Goal: Transaction & Acquisition: Purchase product/service

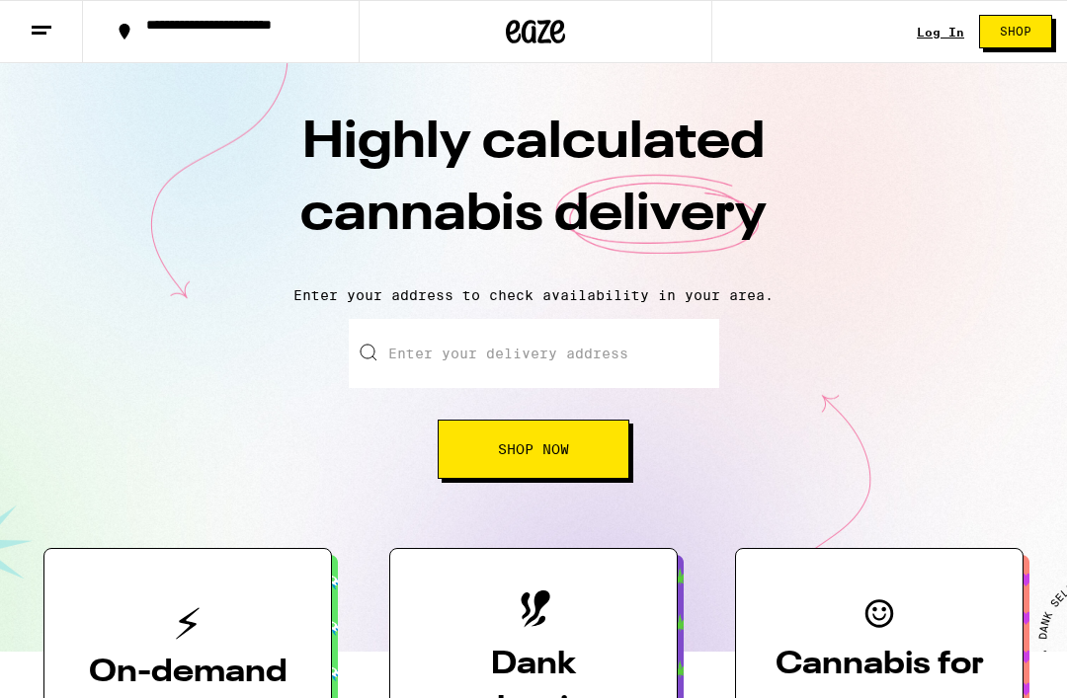
click at [942, 15] on div "Log In Shop" at bounding box center [992, 31] width 150 height 63
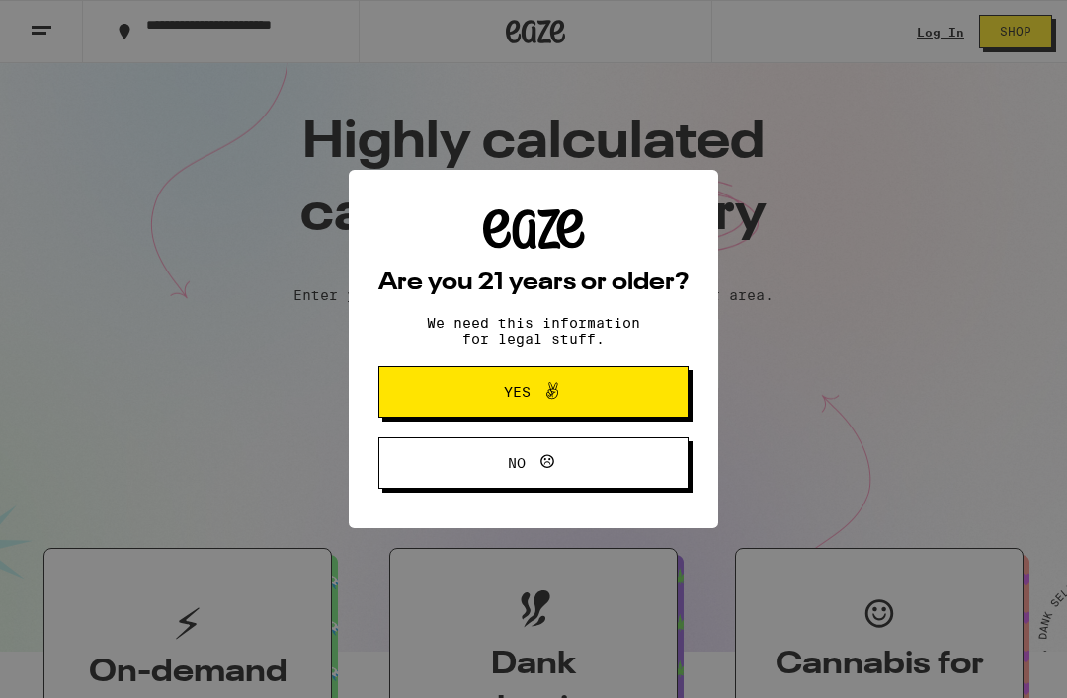
click at [542, 381] on button "Yes" at bounding box center [533, 391] width 310 height 51
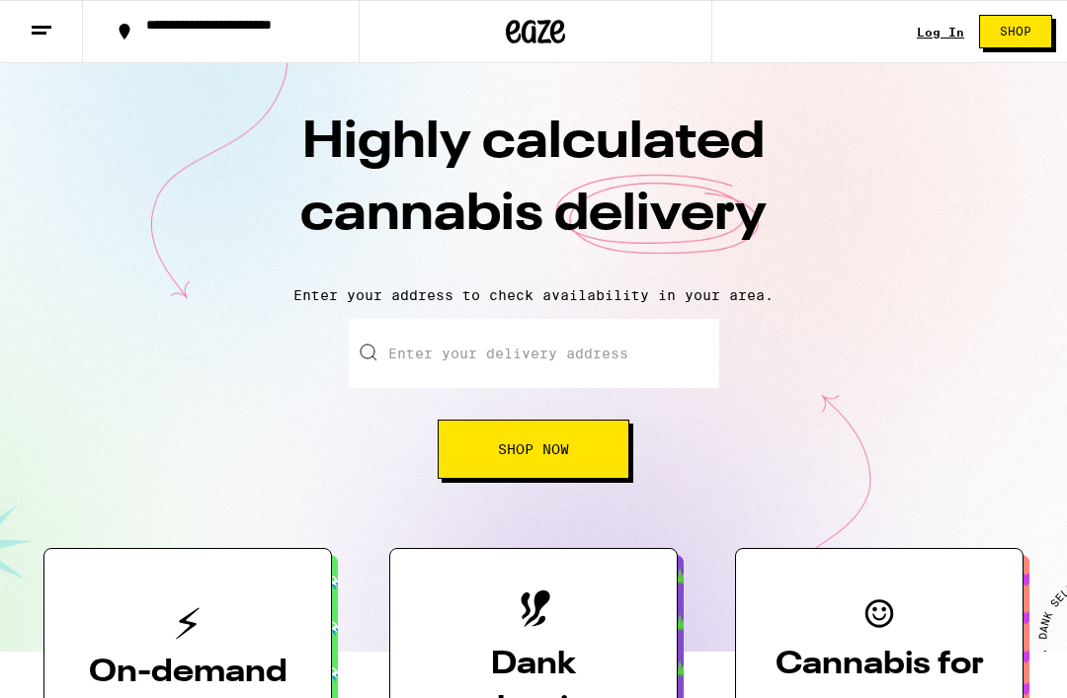
click at [935, 30] on link "Log In" at bounding box center [940, 32] width 47 height 13
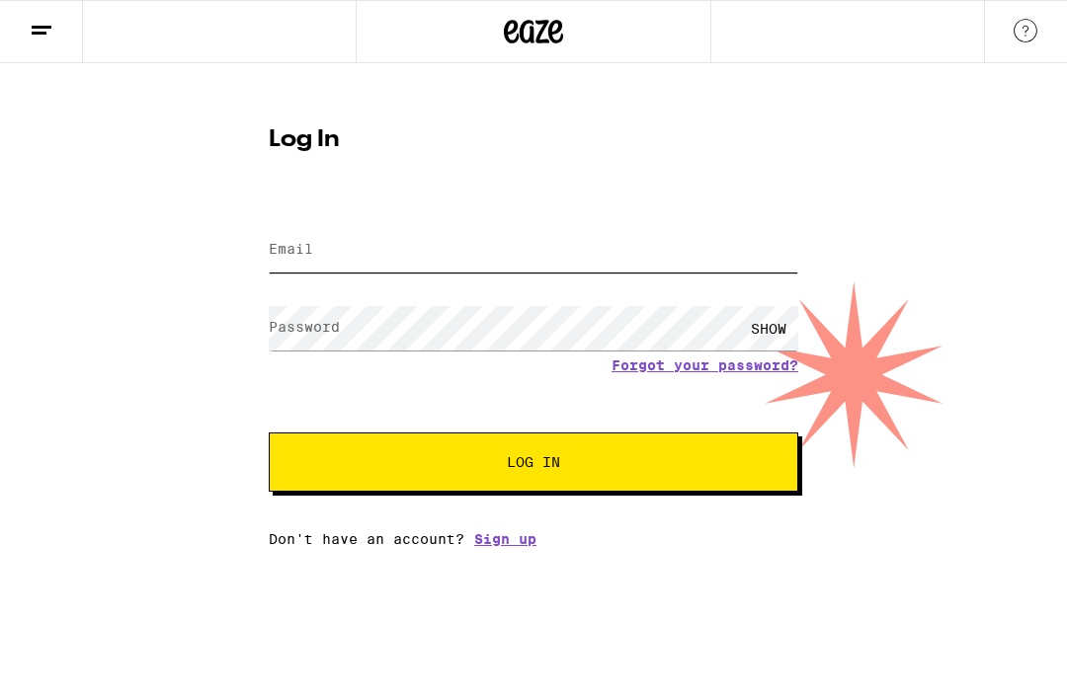
click at [537, 250] on input "Email" at bounding box center [533, 250] width 529 height 44
type input "[EMAIL_ADDRESS][DOMAIN_NAME]"
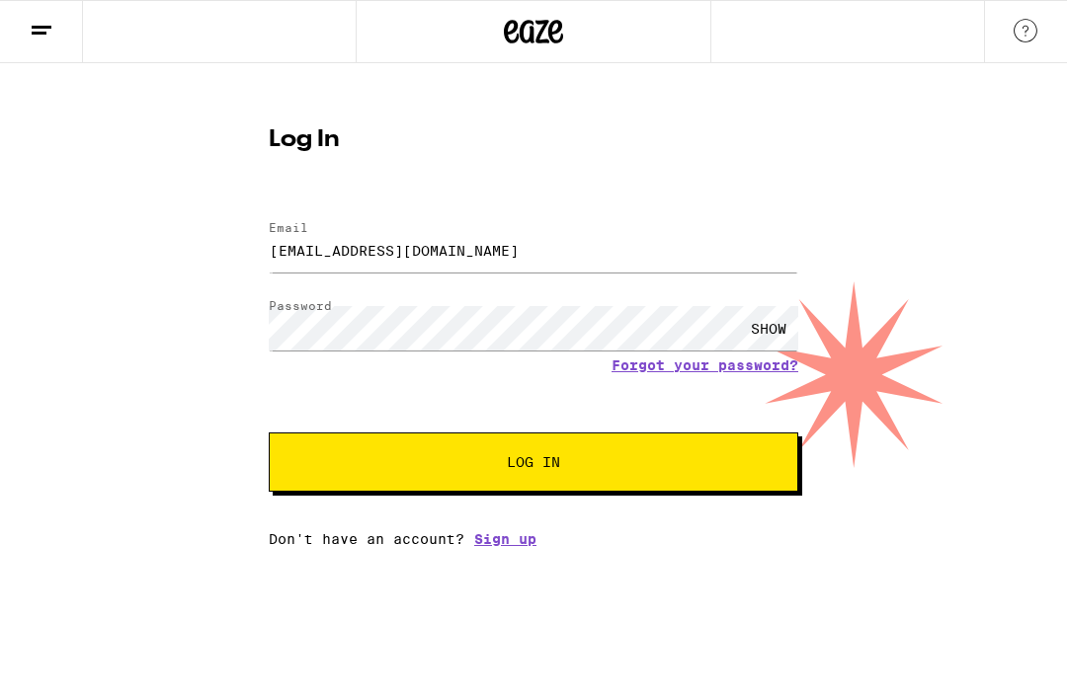
click at [533, 465] on button "Log In" at bounding box center [533, 462] width 529 height 59
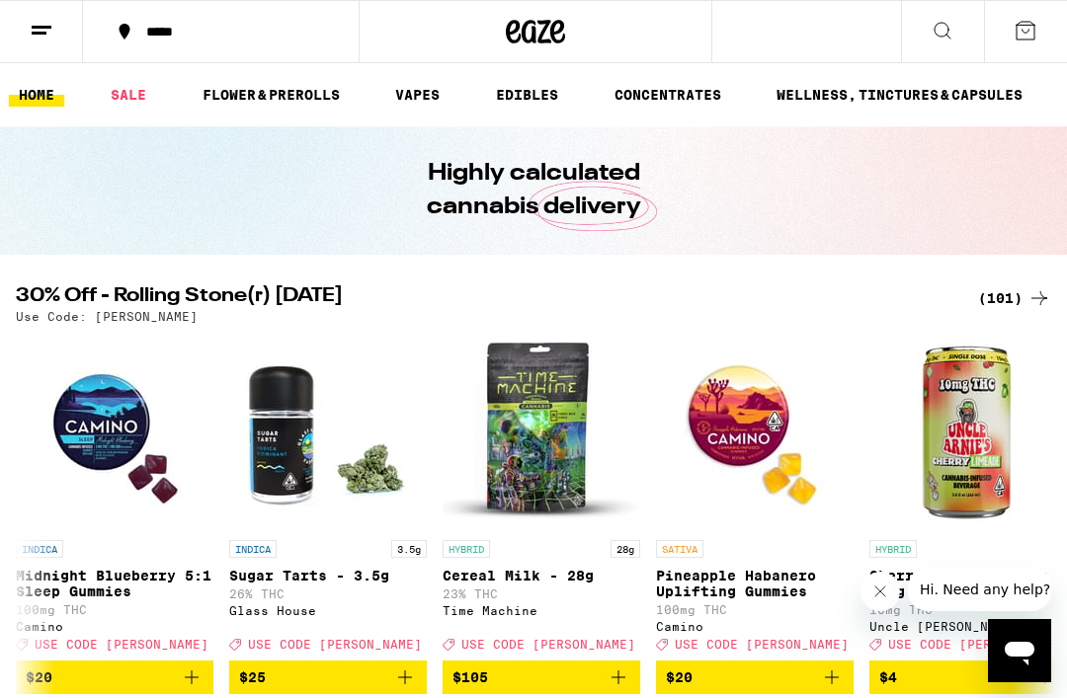
click at [138, 91] on link "SALE" at bounding box center [128, 95] width 55 height 24
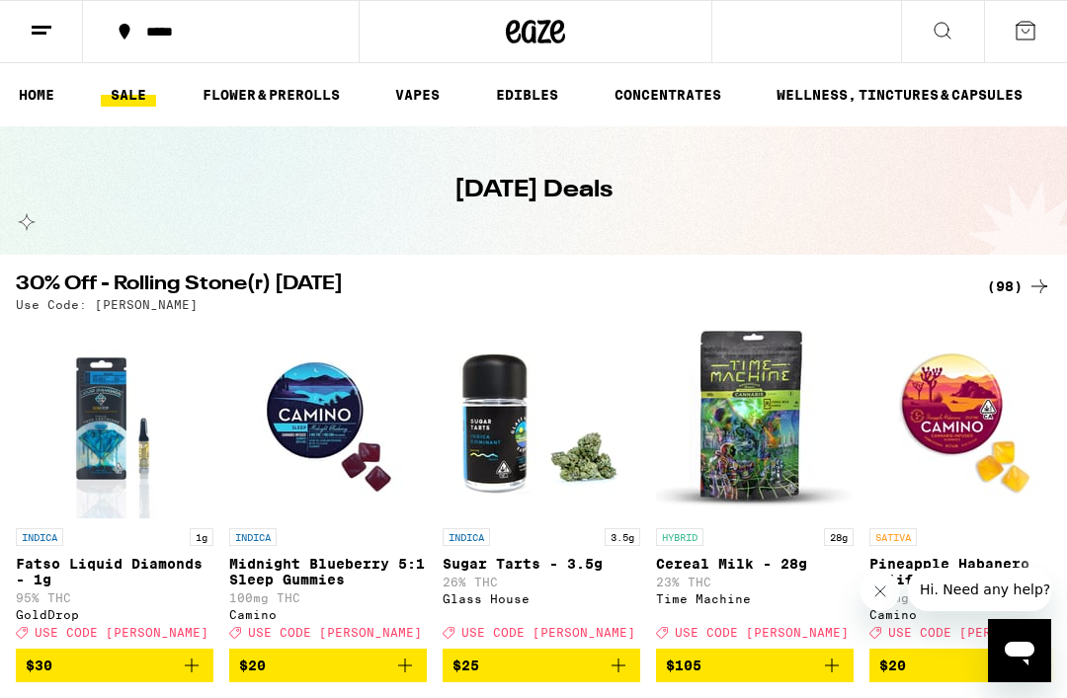
click at [1024, 288] on div "(98)" at bounding box center [1019, 287] width 64 height 24
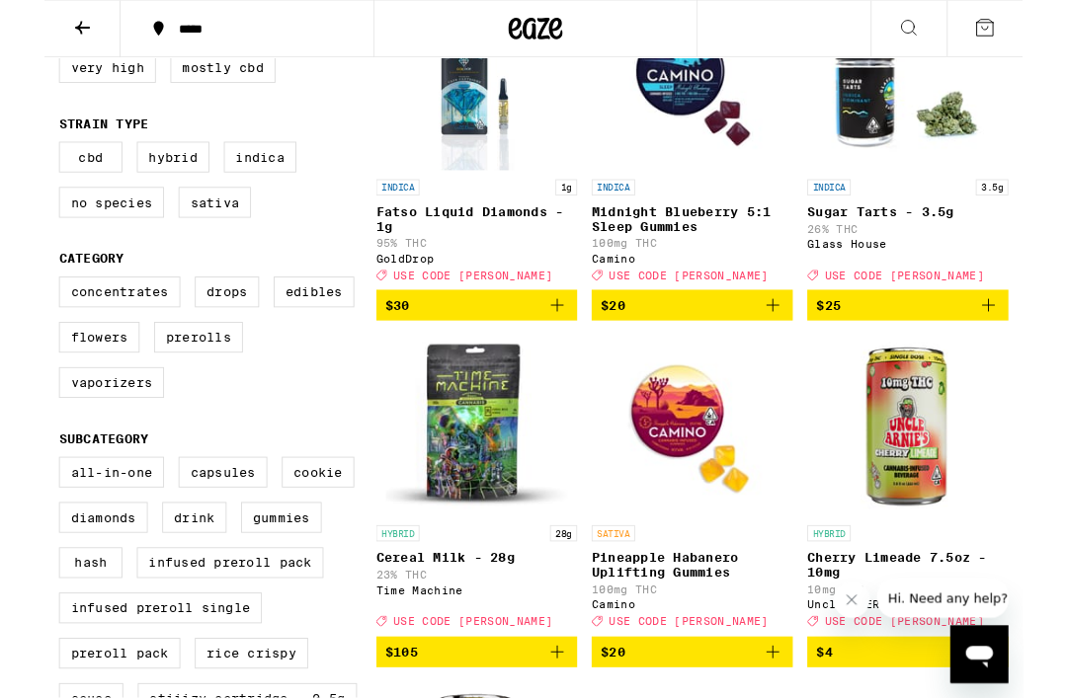
scroll to position [298, 0]
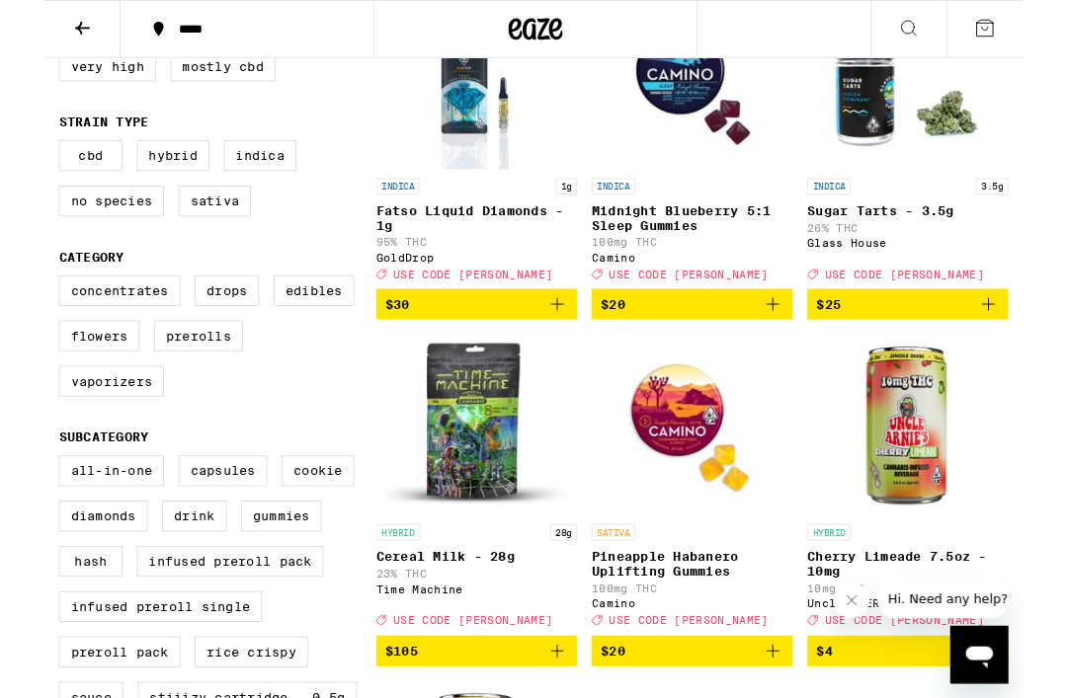
click at [180, 383] on label "Prerolls" at bounding box center [168, 367] width 97 height 34
click at [21, 304] on input "Prerolls" at bounding box center [20, 303] width 1 height 1
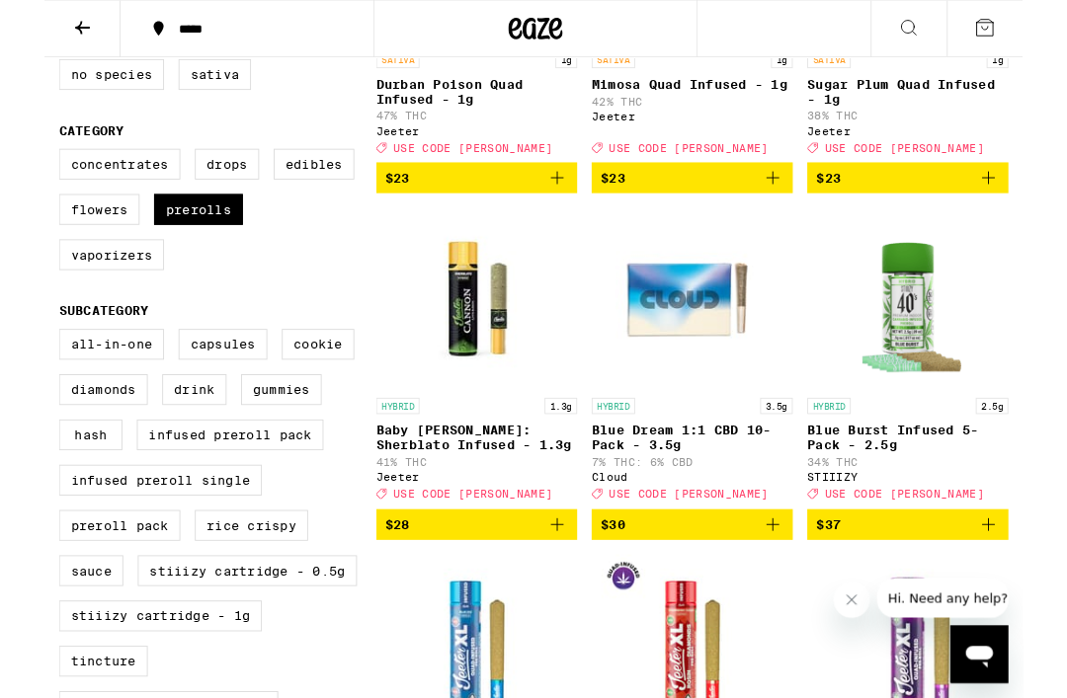
scroll to position [437, 0]
click at [173, 237] on label "Prerolls" at bounding box center [168, 228] width 97 height 34
click at [21, 166] on input "Prerolls" at bounding box center [20, 165] width 1 height 1
checkbox input "false"
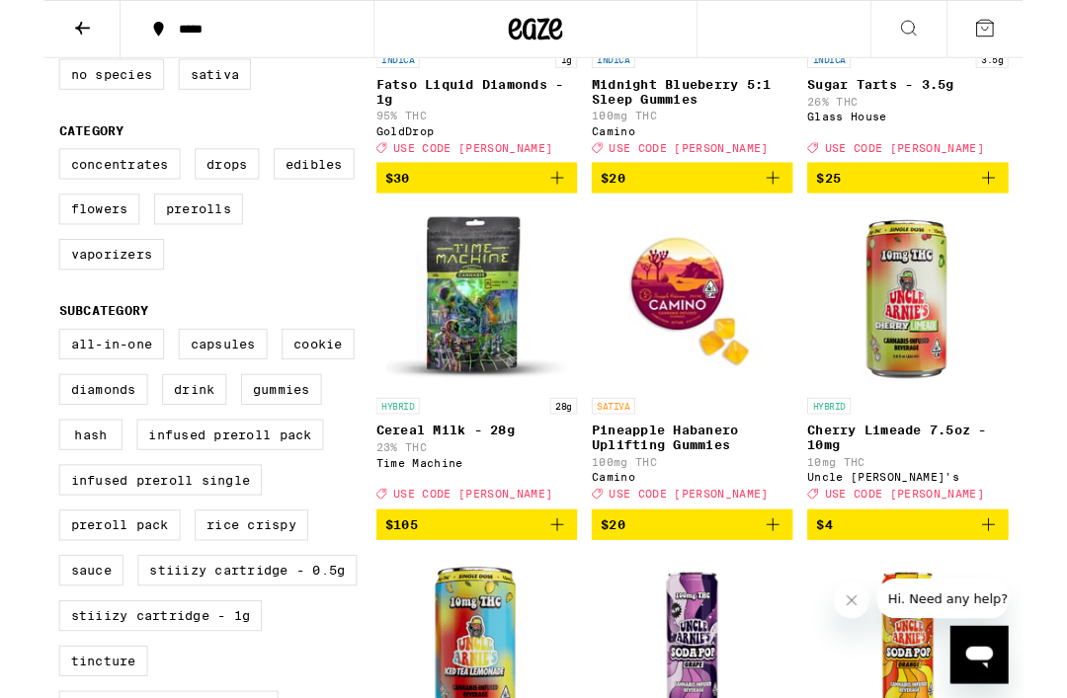
click at [112, 590] on label "Preroll Pack" at bounding box center [82, 573] width 132 height 34
click at [21, 363] on input "Preroll Pack" at bounding box center [20, 362] width 1 height 1
checkbox input "true"
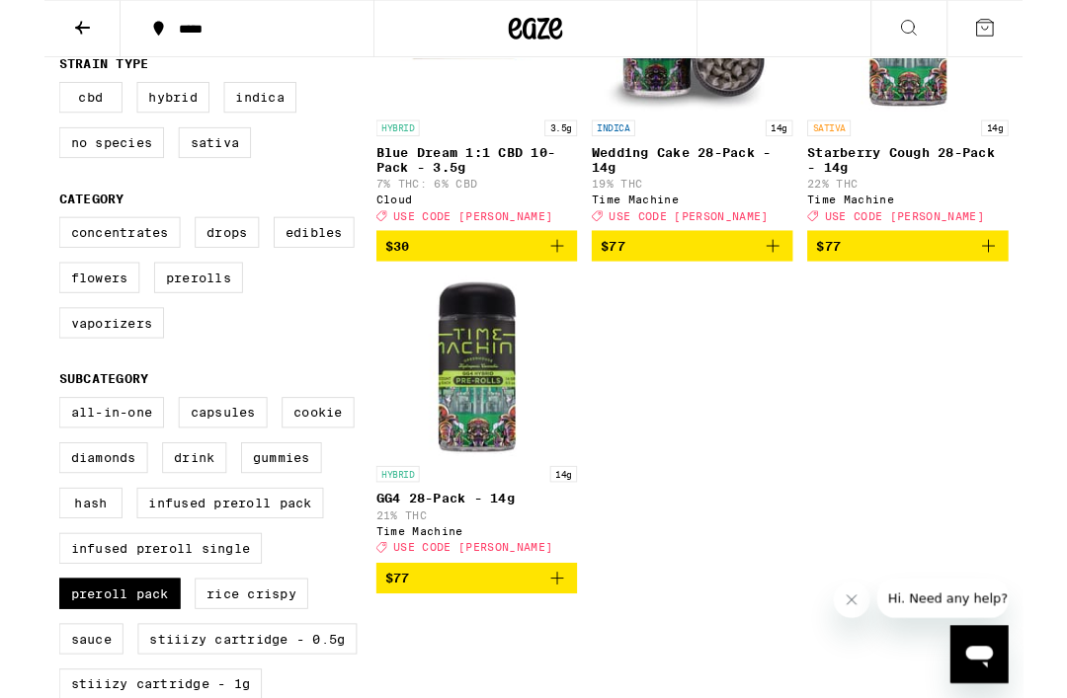
scroll to position [363, 0]
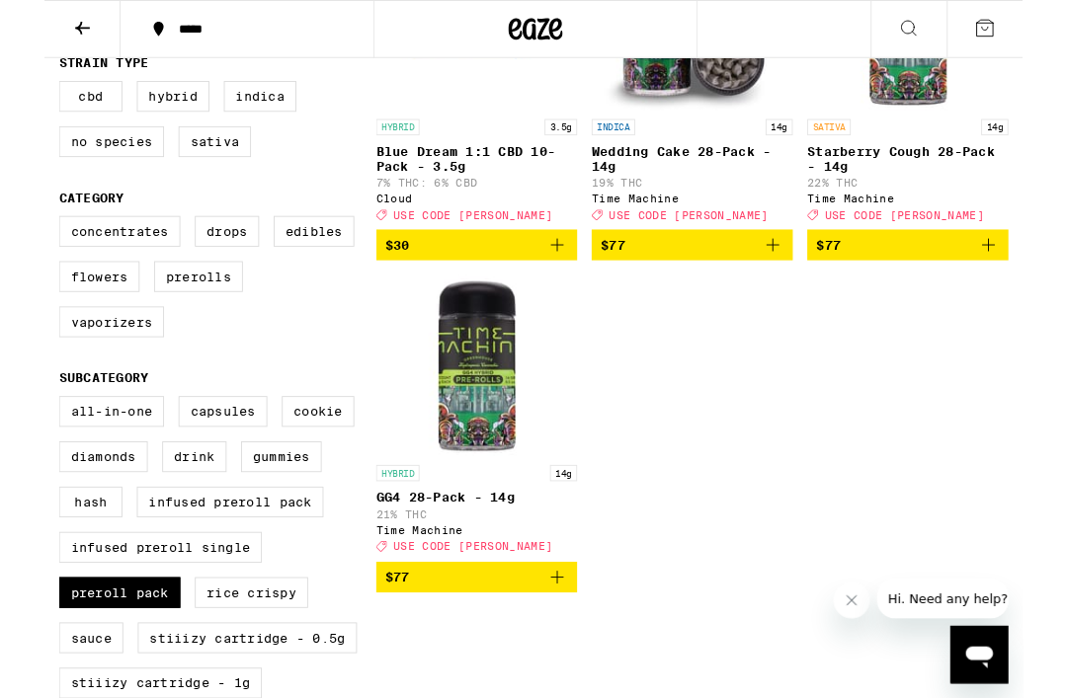
click at [565, 642] on icon "Add to bag" at bounding box center [559, 630] width 24 height 24
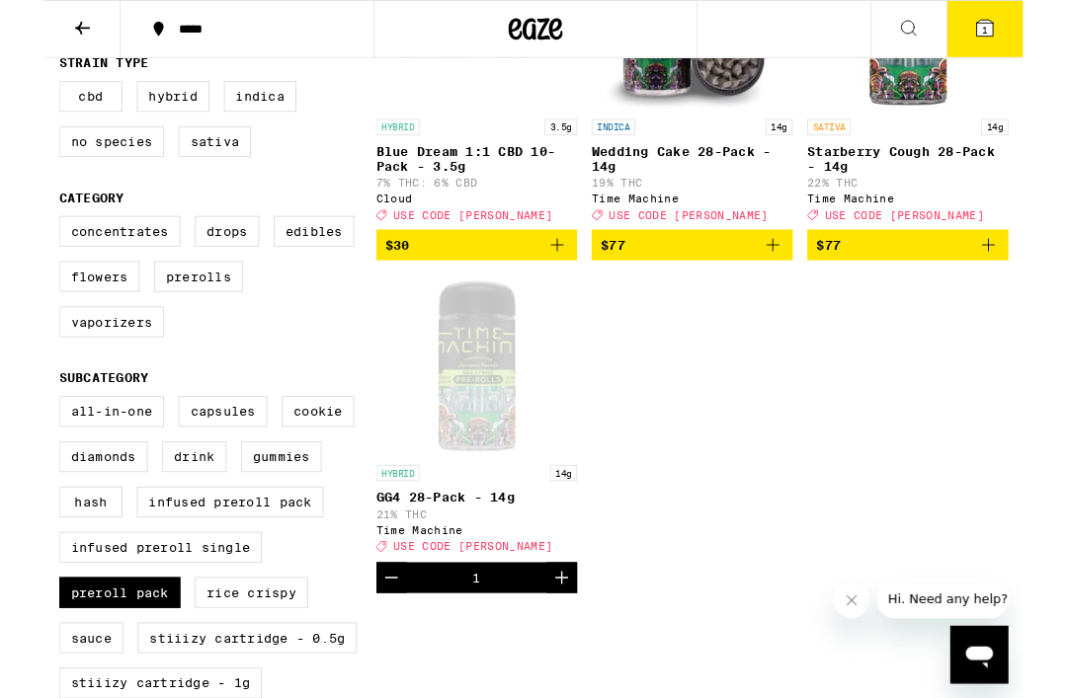
click at [1020, 24] on icon at bounding box center [1025, 31] width 18 height 18
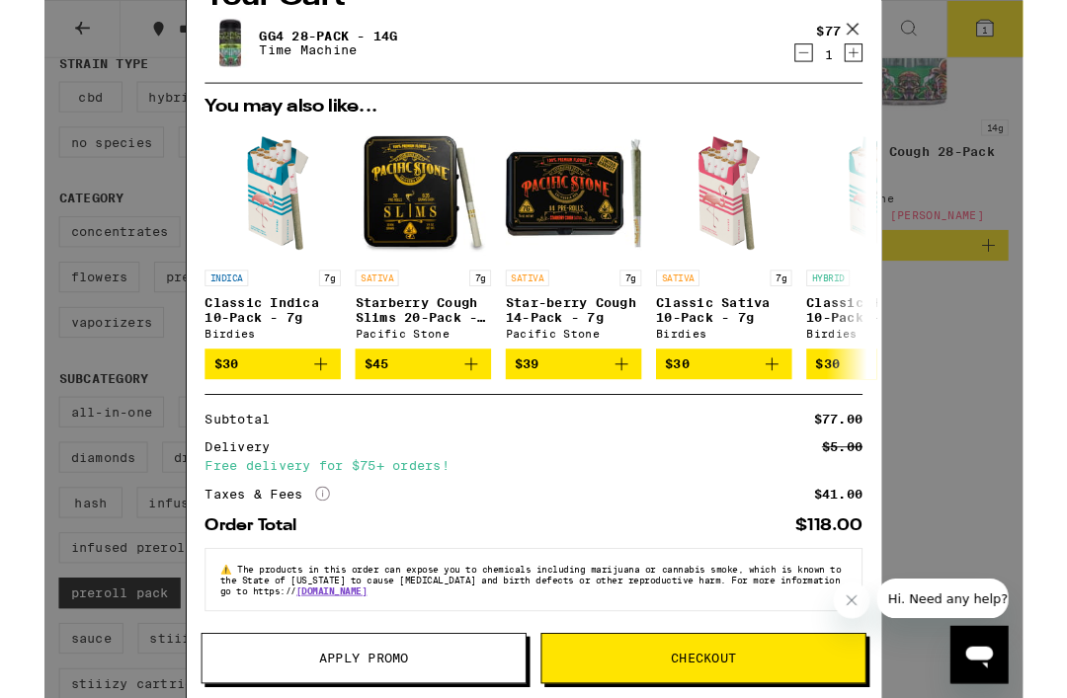
scroll to position [67, 0]
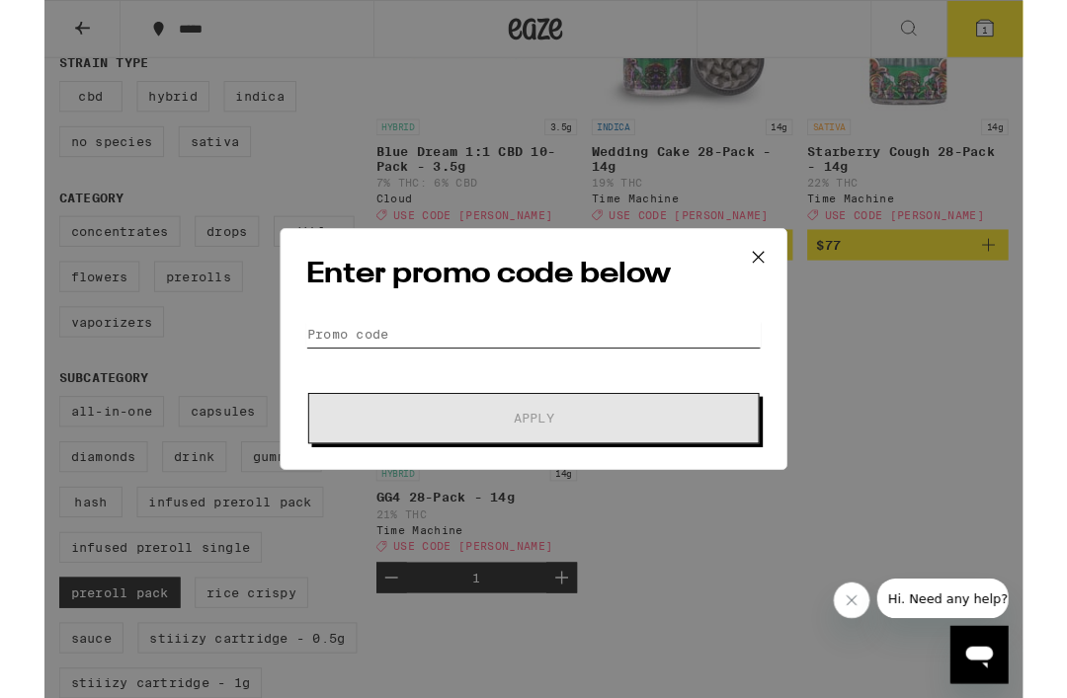
click at [466, 358] on input "Promo Code" at bounding box center [533, 365] width 496 height 30
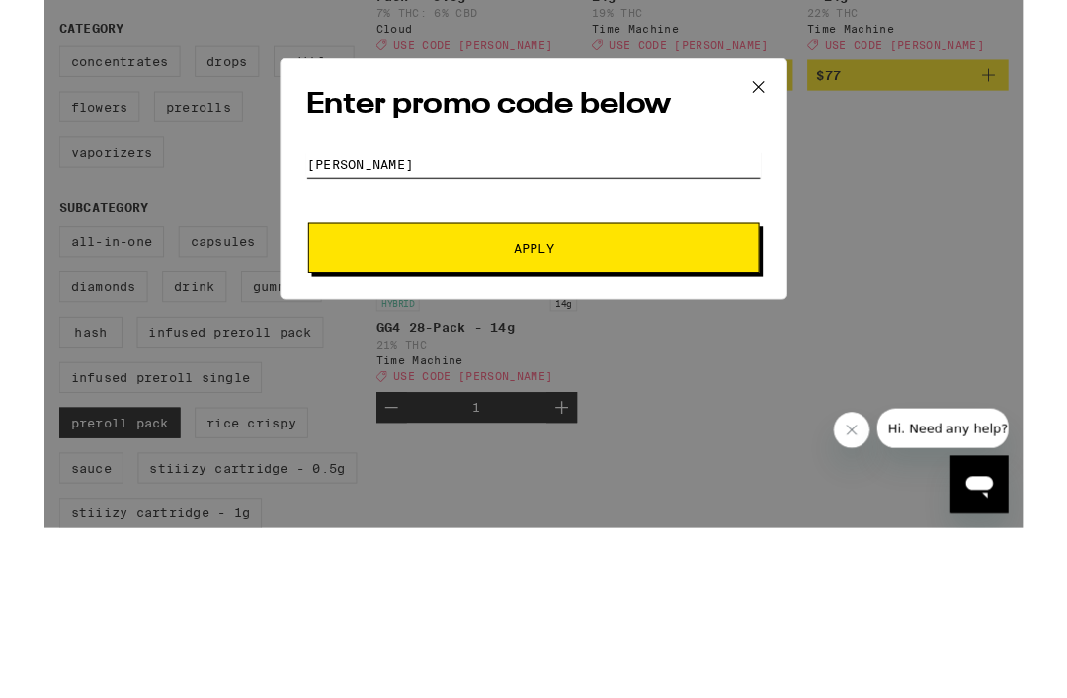
type input "[PERSON_NAME]"
click at [495, 449] on span "Apply" at bounding box center [534, 456] width 356 height 14
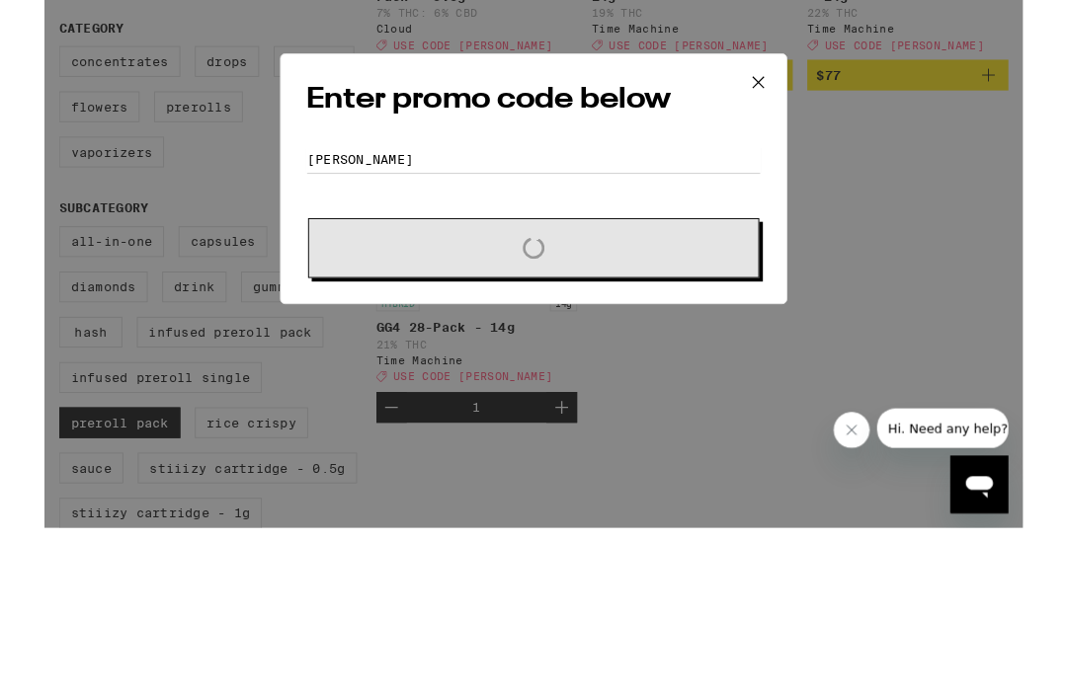
scroll to position [548, 0]
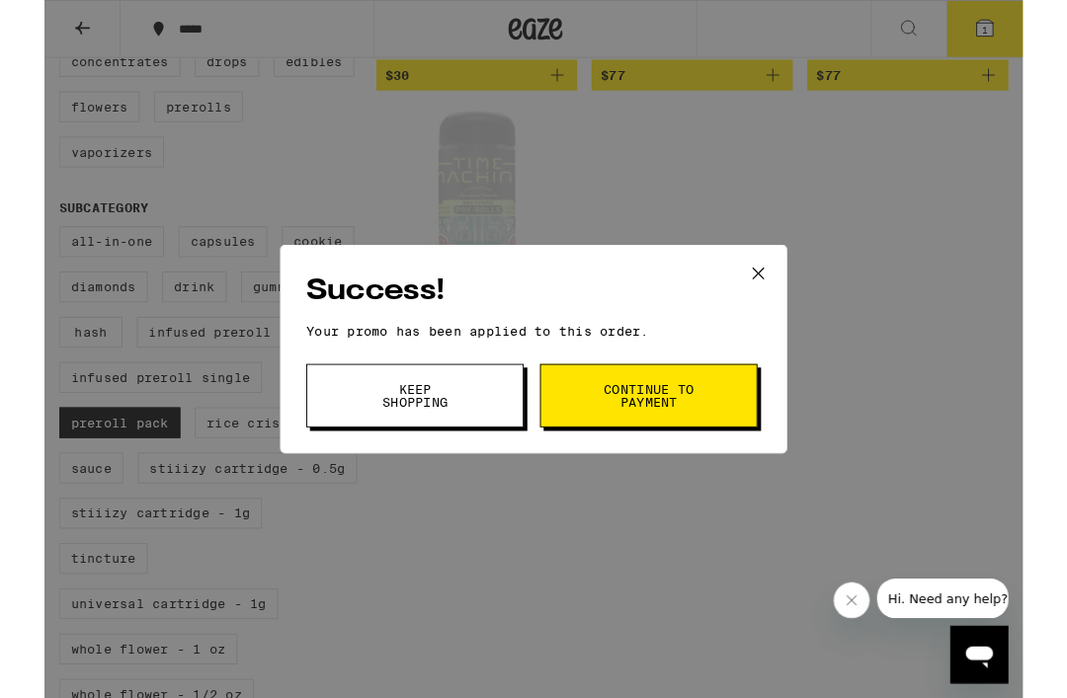
click at [721, 431] on button "Continue to payment" at bounding box center [658, 431] width 237 height 69
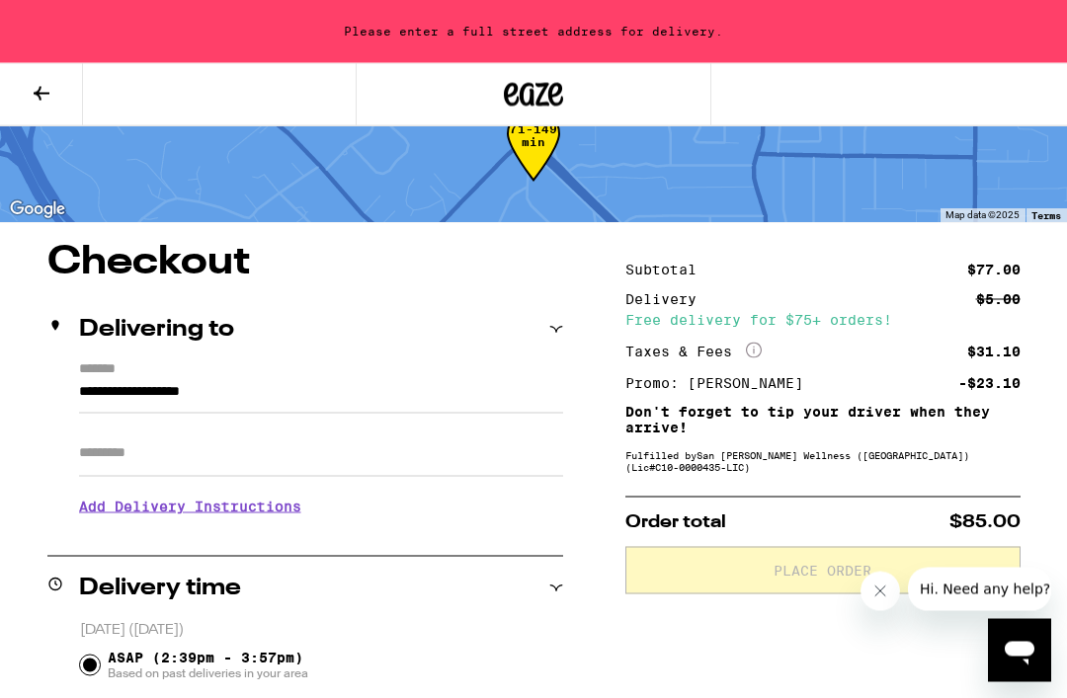
scroll to position [63, 0]
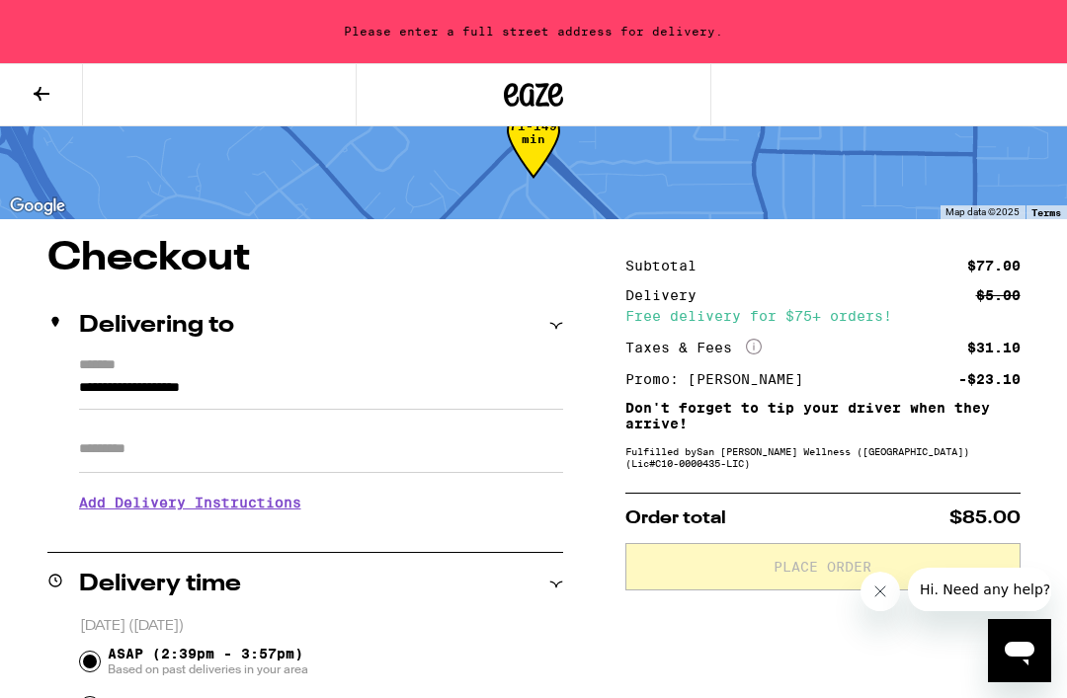
click at [90, 385] on input "**********" at bounding box center [321, 393] width 484 height 34
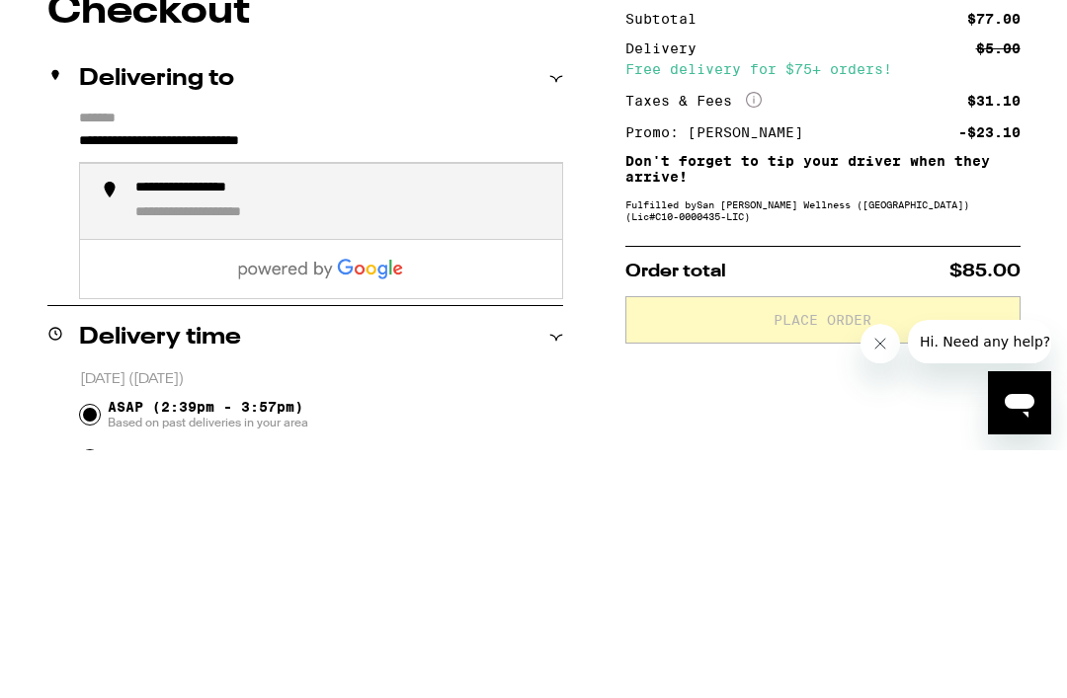
click at [352, 428] on div "**********" at bounding box center [340, 449] width 411 height 43
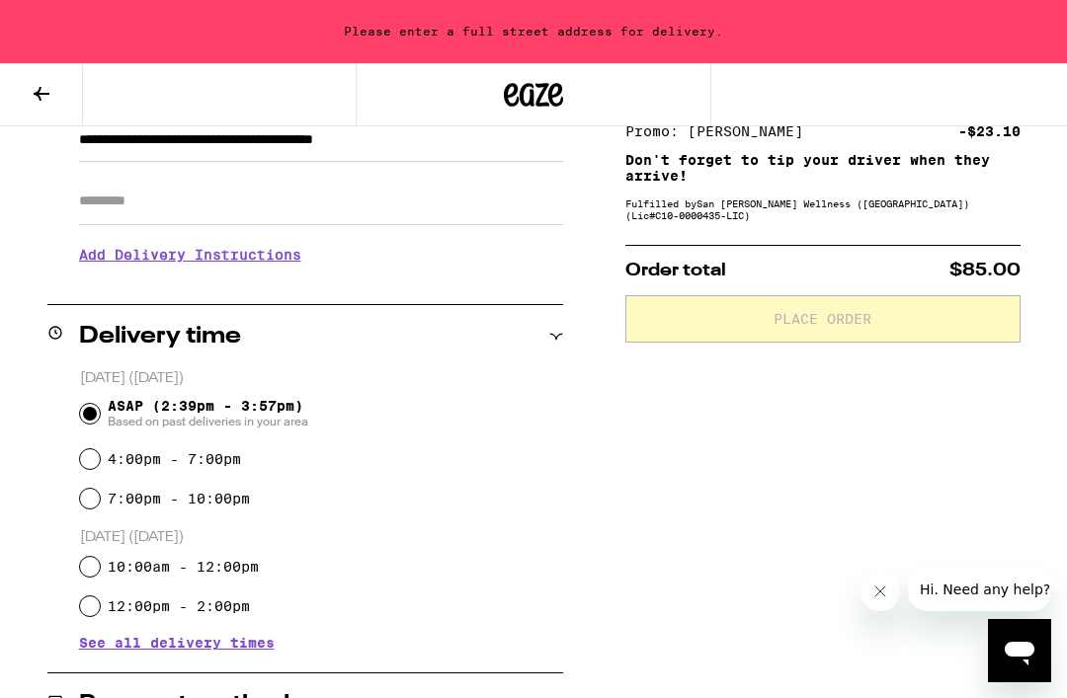
type input "**********"
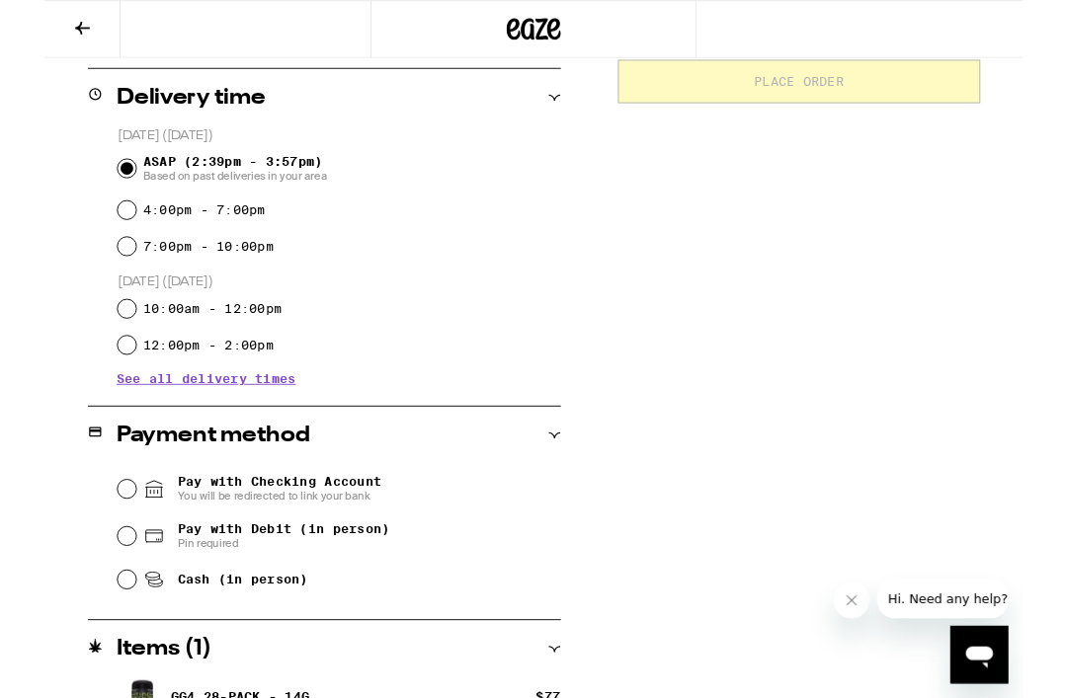
scroll to position [528, 0]
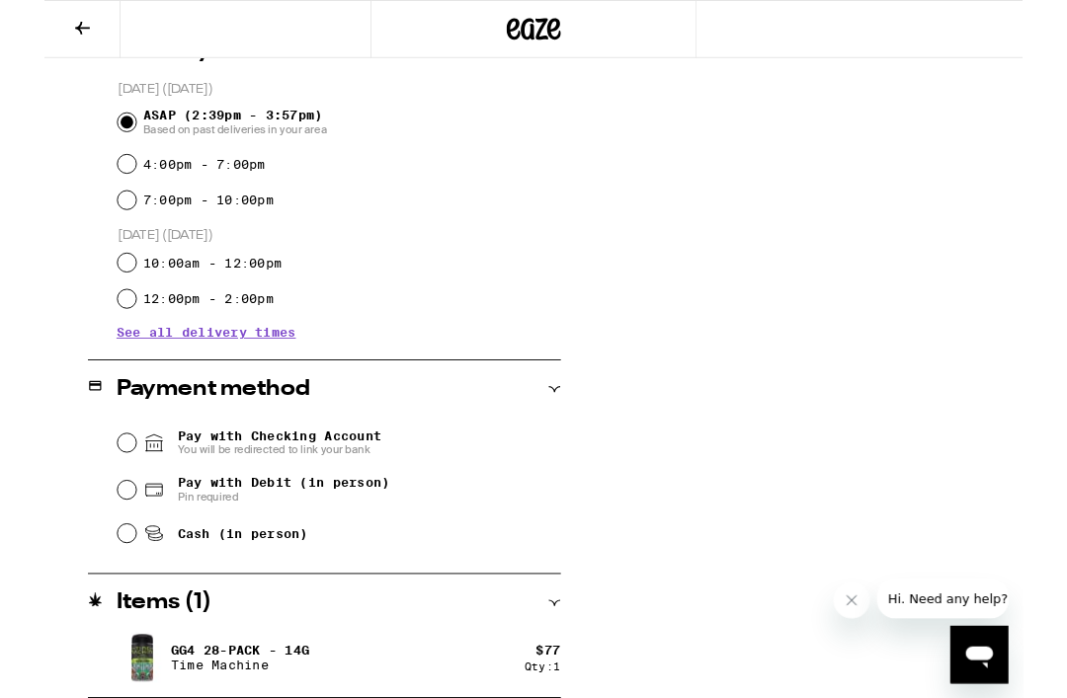
click at [221, 589] on span "Cash (in person)" at bounding box center [216, 582] width 142 height 16
click at [100, 589] on input "Cash (in person)" at bounding box center [90, 582] width 20 height 20
radio input "true"
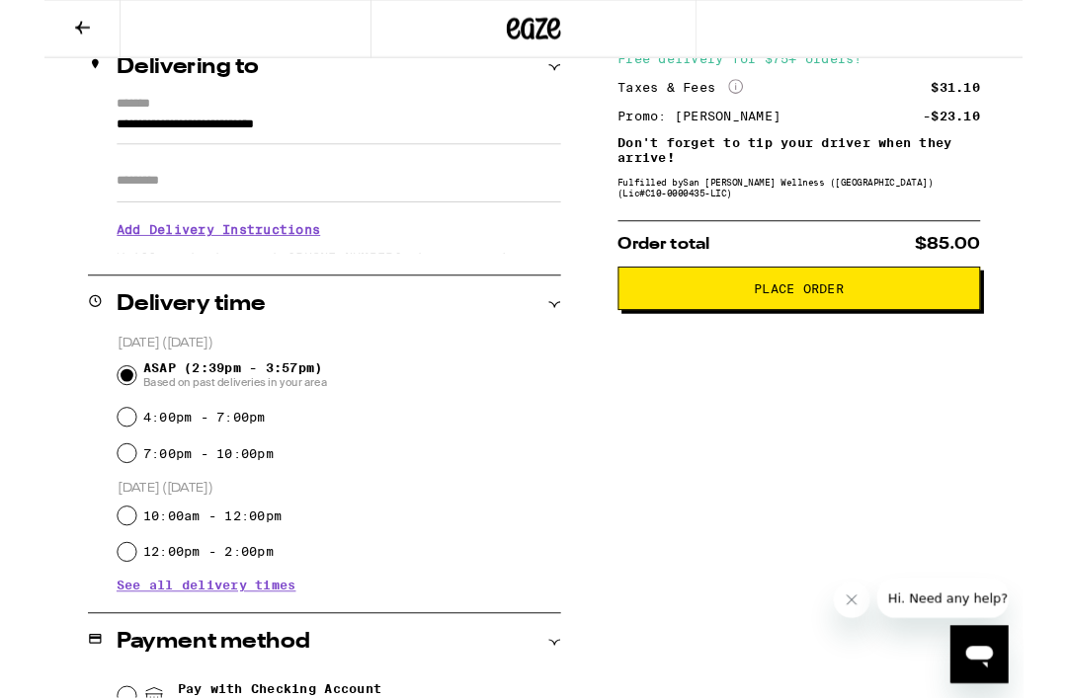
scroll to position [243, 0]
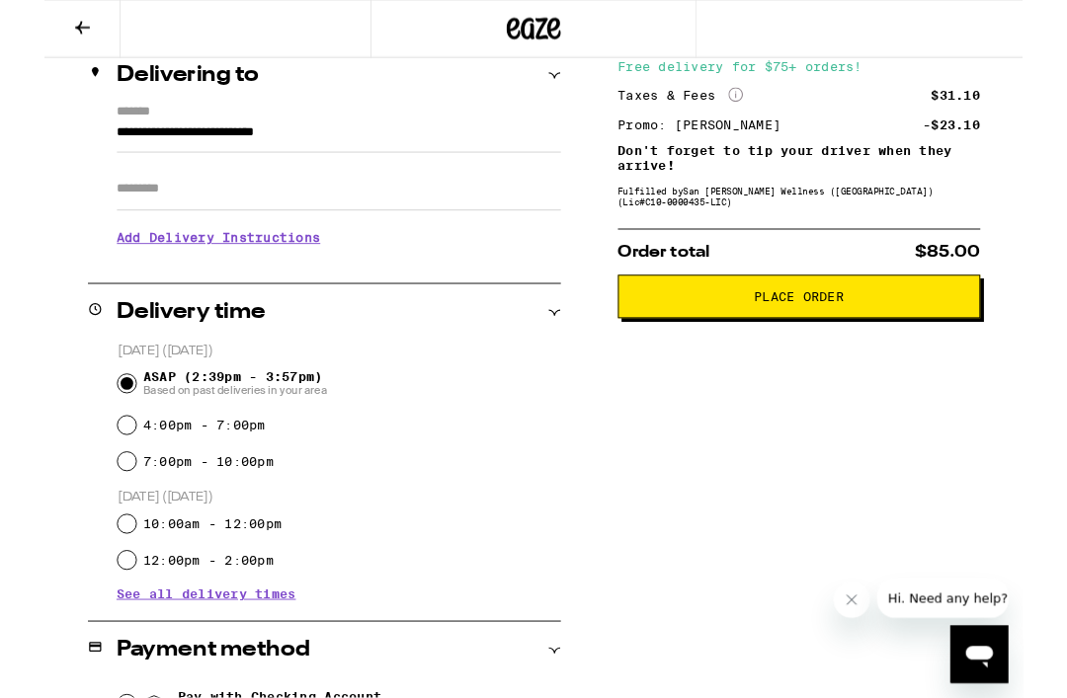
click at [907, 331] on span "Place Order" at bounding box center [823, 324] width 362 height 14
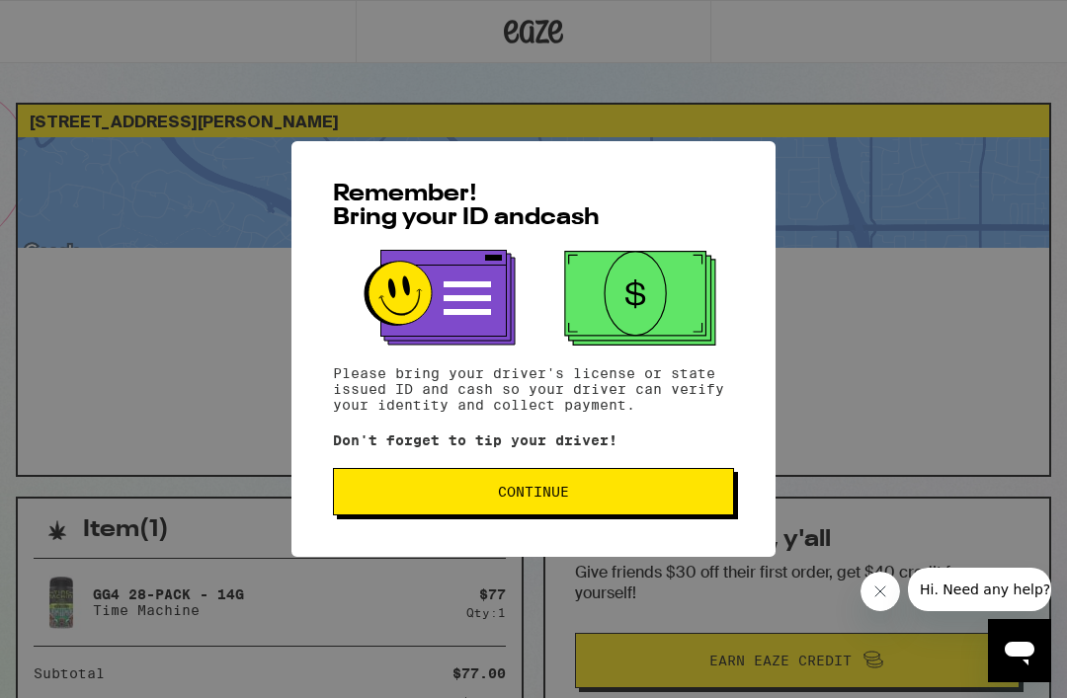
click at [501, 495] on span "Continue" at bounding box center [533, 492] width 71 height 14
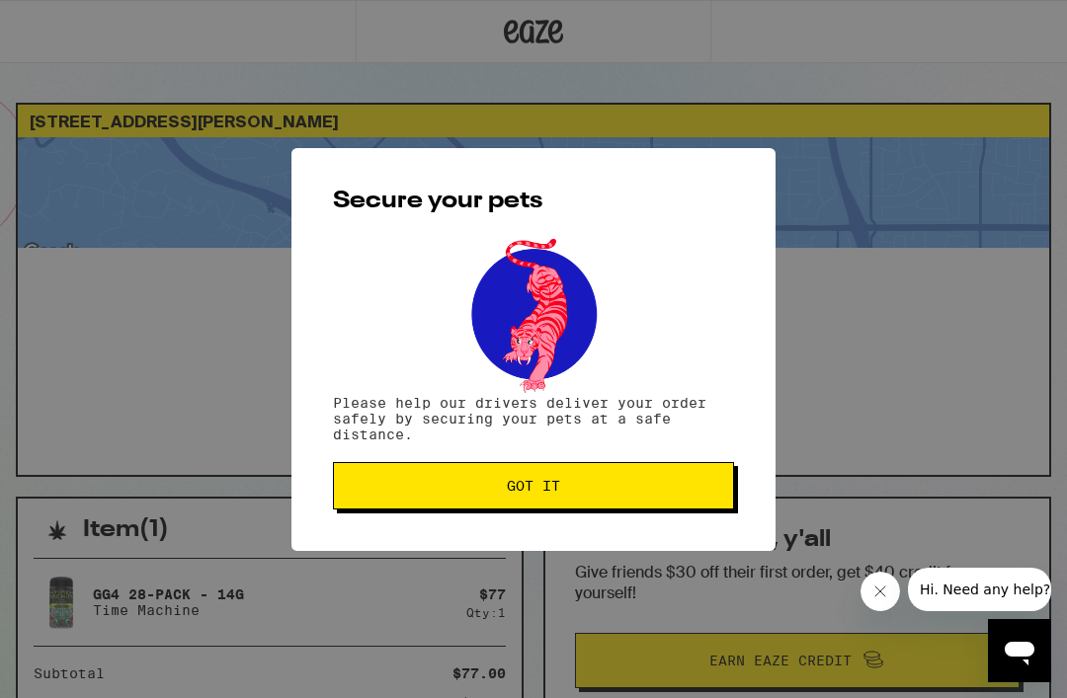
click at [524, 488] on span "Got it" at bounding box center [533, 486] width 53 height 14
